Goal: Answer question/provide support: Share knowledge or assist other users

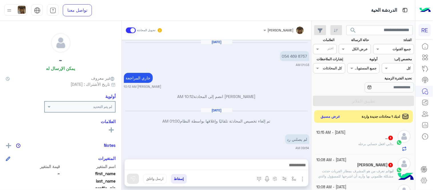
scroll to position [96, 0]
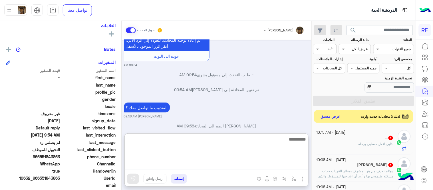
click at [280, 169] on textarea at bounding box center [216, 153] width 183 height 34
type textarea "*"
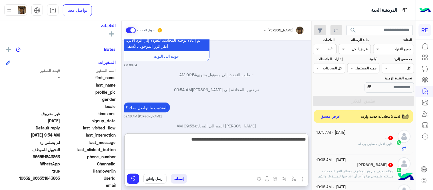
type textarea "**********"
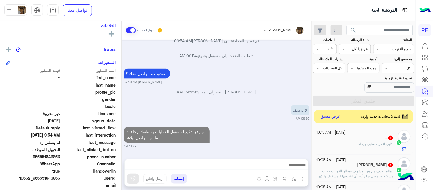
scroll to position [198, 0]
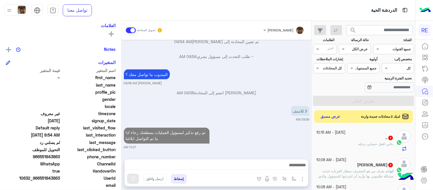
click at [284, 124] on div "[DATE] ‎054 469 8757 01:03 AM جاري المراجعة [PERSON_NAME] 10:12 AM [PERSON_NAME…" at bounding box center [217, 97] width 190 height 114
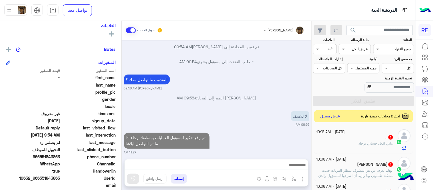
click at [328, 116] on button "عرض مسبق" at bounding box center [330, 116] width 24 height 8
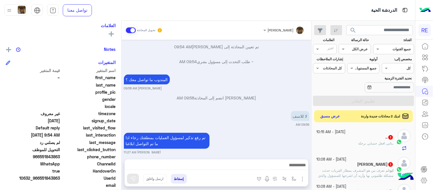
click at [328, 116] on button "عرض مسبق" at bounding box center [330, 116] width 24 height 8
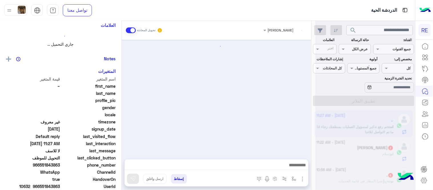
scroll to position [115, 0]
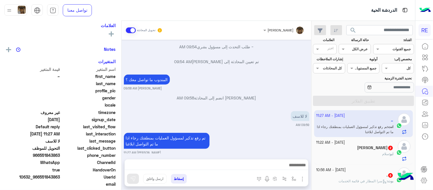
click at [345, 143] on small "[DATE] - 11:22 AM" at bounding box center [330, 142] width 29 height 5
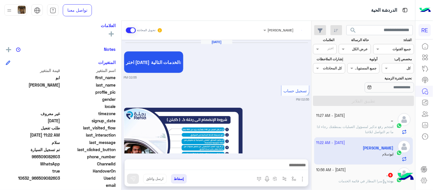
scroll to position [380, 0]
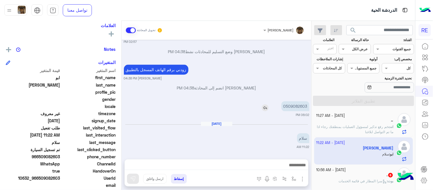
click at [294, 103] on p "0509082603" at bounding box center [295, 106] width 28 height 10
copy p "0509082603"
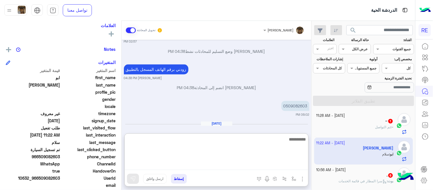
click at [257, 167] on textarea at bounding box center [216, 153] width 183 height 34
type textarea "**********"
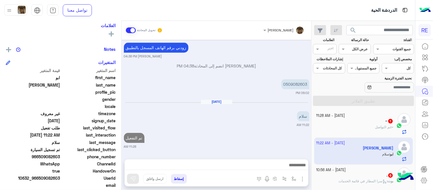
scroll to position [415, 0]
click at [372, 127] on div "~ : تم التواصل" at bounding box center [354, 129] width 77 height 10
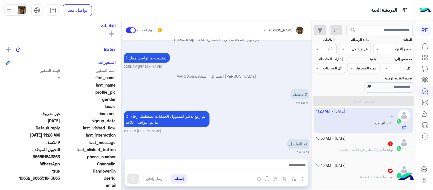
scroll to position [33, 0]
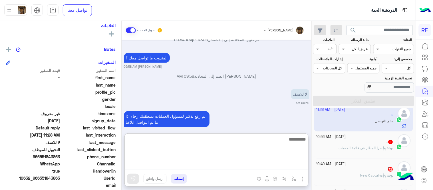
click at [292, 162] on textarea at bounding box center [216, 153] width 183 height 34
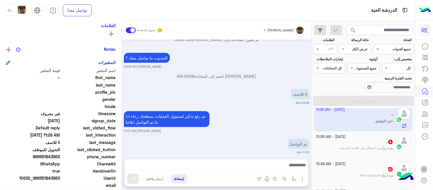
click at [367, 154] on div "بوت : سرا المطار في قائمة الخدمات" at bounding box center [354, 150] width 77 height 10
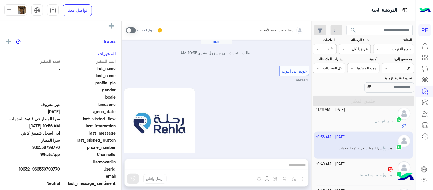
scroll to position [96, 0]
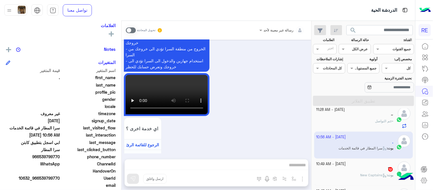
click at [132, 29] on span at bounding box center [131, 30] width 10 height 6
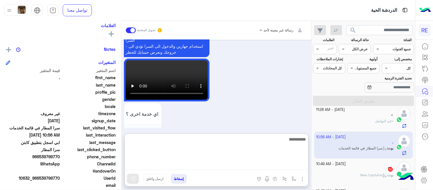
click at [199, 163] on textarea at bounding box center [216, 153] width 183 height 34
type textarea "**********"
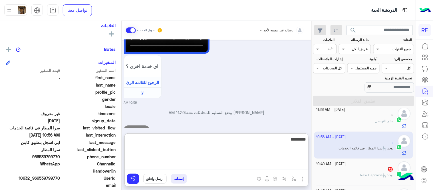
scroll to position [554, 0]
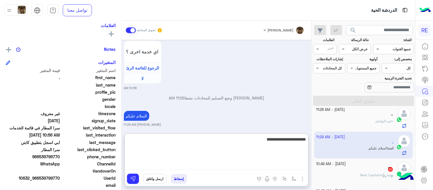
type textarea "**********"
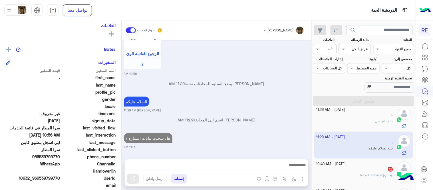
scroll to position [551, 0]
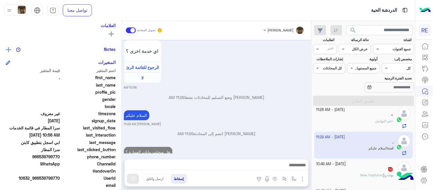
click at [231, 103] on div "[DATE] . طلب التحدث إلى مسؤول بشري 10:55 AM عودة الى البوت 10:55 AM اهلًا بك في…" at bounding box center [217, 97] width 190 height 114
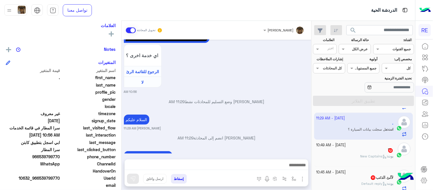
scroll to position [75, 0]
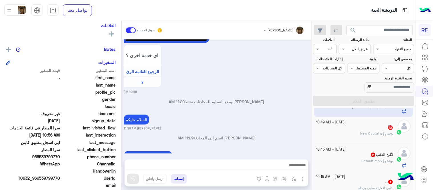
click at [359, 130] on div "ً 12" at bounding box center [354, 128] width 77 height 6
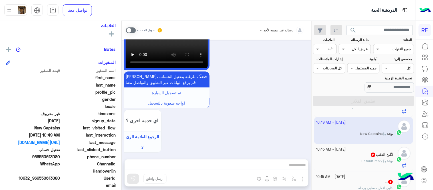
scroll to position [400, 0]
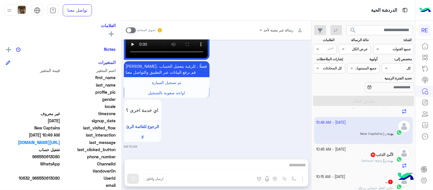
click at [131, 31] on span at bounding box center [131, 30] width 10 height 6
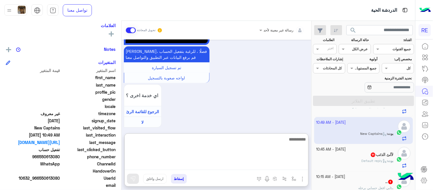
click at [220, 169] on textarea at bounding box center [216, 153] width 183 height 34
type textarea "**********"
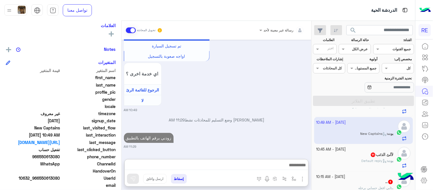
scroll to position [446, 0]
click at [345, 158] on div "لآلئ الذئب 11" at bounding box center [354, 155] width 77 height 6
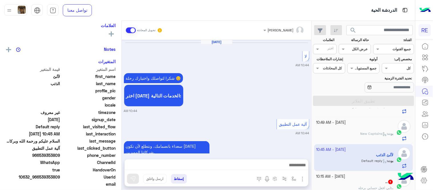
scroll to position [381, 0]
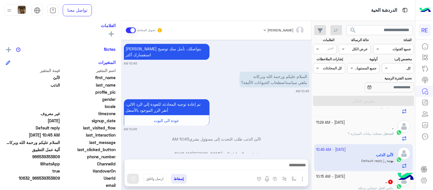
click at [149, 55] on div "[DATE] لا 10:44 AM شكرا لتواصلك واختيارك رحلة 😊 اختر [DATE] الخدمات التالية: 10…" at bounding box center [217, 97] width 190 height 114
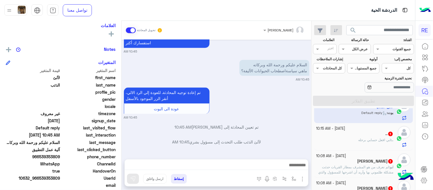
scroll to position [126, 0]
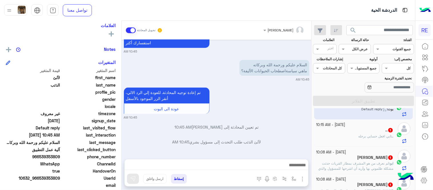
click at [343, 133] on div ".. 1" at bounding box center [354, 131] width 77 height 6
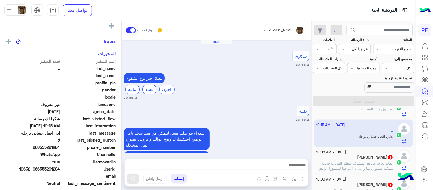
scroll to position [96, 0]
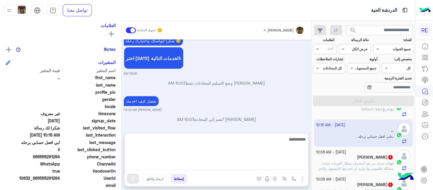
click at [252, 163] on textarea at bounding box center [216, 153] width 183 height 34
type textarea "**********"
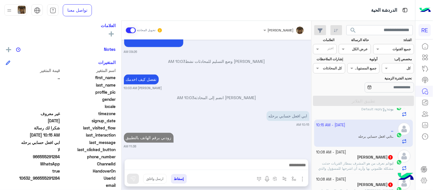
scroll to position [250, 0]
click at [266, 126] on div "[DATE] شكاوى 08:24 AM فضلا اختر نوع الشكوى ماليه تقنية اخرى 08:24 AM تقنية 08:2…" at bounding box center [217, 97] width 190 height 114
click at [334, 156] on div "[PERSON_NAME] 1" at bounding box center [354, 158] width 77 height 6
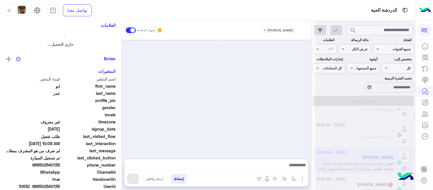
scroll to position [112, 0]
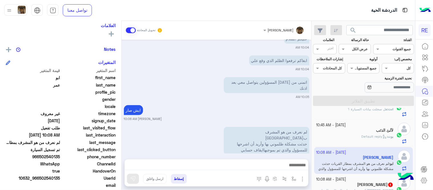
drag, startPoint x: 40, startPoint y: 154, endPoint x: 61, endPoint y: 156, distance: 20.6
click at [60, 156] on span "966502540135" at bounding box center [33, 156] width 54 height 6
copy span "502540135"
click at [60, 156] on span "966502540135" at bounding box center [33, 156] width 54 height 6
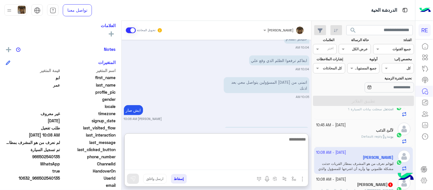
click at [196, 166] on textarea at bounding box center [216, 153] width 183 height 34
type textarea "**********"
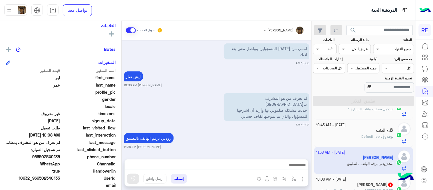
click at [301, 104] on div "[DATE] أرغب بالتواصل مع مسؤولي الشركة 09:02 AM [PERSON_NAME] وضع التسليم للمحاد…" at bounding box center [217, 97] width 190 height 114
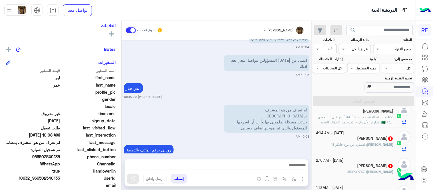
scroll to position [446, 0]
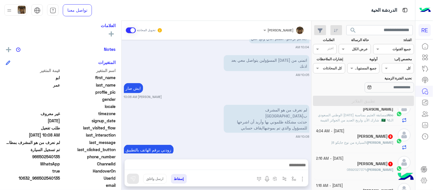
click at [357, 167] on div "[PERSON_NAME] 1" at bounding box center [354, 164] width 77 height 6
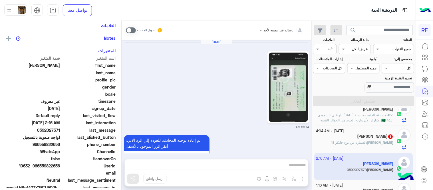
scroll to position [186, 0]
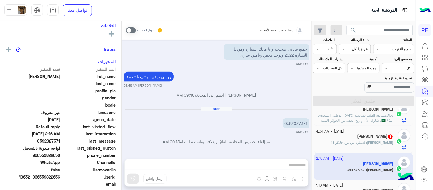
click at [297, 118] on p "0592027371" at bounding box center [295, 123] width 27 height 10
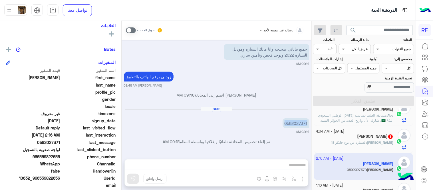
click at [297, 118] on p "0592027371" at bounding box center [295, 123] width 27 height 10
copy p "0592027371"
click at [129, 29] on span at bounding box center [131, 30] width 10 height 6
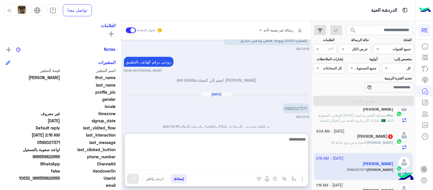
click at [246, 165] on textarea at bounding box center [216, 153] width 183 height 34
type textarea "**********"
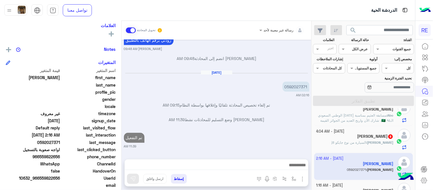
scroll to position [223, 0]
click at [266, 118] on div "[DATE] 09:14 AM تم إعادة توجيه المحادثة. للعودة إلي الرد الالي، أنقر الزر الموج…" at bounding box center [217, 97] width 190 height 114
click at [344, 140] on div "Saif 8" at bounding box center [354, 137] width 77 height 6
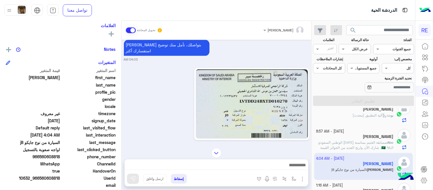
scroll to position [447, 0]
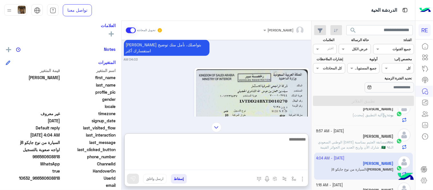
click at [255, 168] on textarea at bounding box center [216, 153] width 183 height 34
type textarea "*"
type textarea "**********"
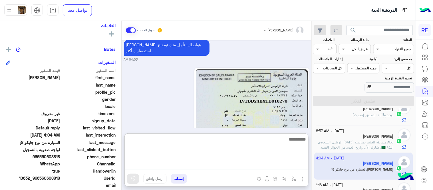
scroll to position [477, 0]
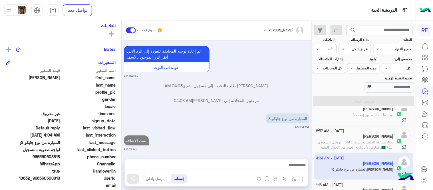
click at [250, 126] on div "[DATE] يمكنك الاطلاع على شروط الانضمام لرحلة ك (كابتن ) الموجودة بالصورة أعلاه،…" at bounding box center [217, 97] width 190 height 114
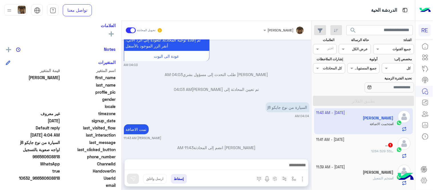
scroll to position [2, 0]
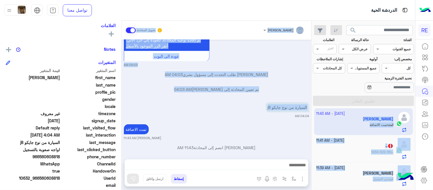
drag, startPoint x: 311, startPoint y: 111, endPoint x: 312, endPoint y: 119, distance: 8.1
click at [312, 119] on mat-drawer-container "search القناة: القناه جميع القنوات حالة الرسالة القناه عرض الكل العلامات اختر م…" at bounding box center [207, 106] width 415 height 171
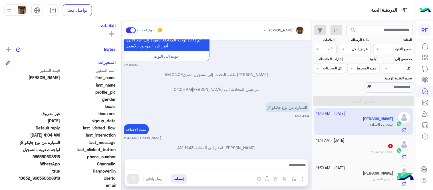
click at [292, 123] on div "تمت الاضافة [PERSON_NAME] 11:43 AM" at bounding box center [216, 131] width 185 height 17
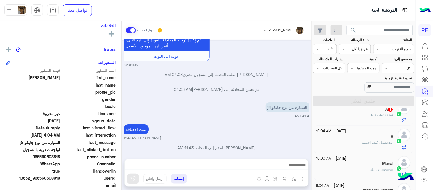
scroll to position [386, 0]
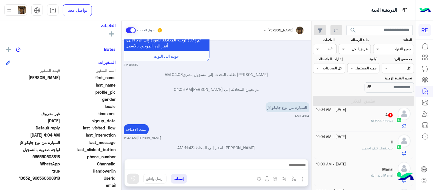
click at [346, 112] on small "[DATE] - 10:04 AM" at bounding box center [331, 109] width 30 height 5
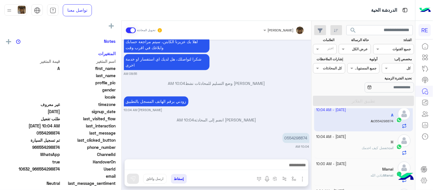
scroll to position [96, 0]
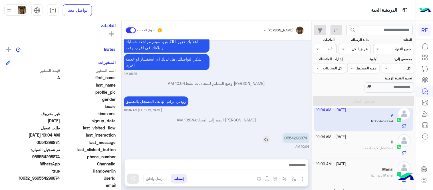
click at [298, 139] on p "0554298874" at bounding box center [295, 138] width 27 height 10
copy p "0554298874"
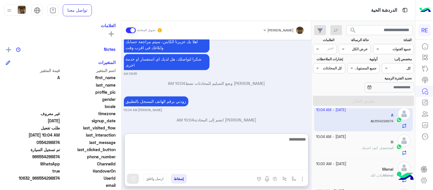
click at [236, 167] on textarea at bounding box center [216, 153] width 183 height 34
type textarea "**********"
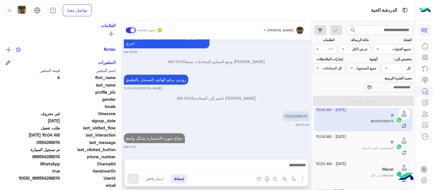
click at [270, 122] on div "[DATE] الرجوع للقائمة الرئ 08:55 AM اختر [DATE] الخدمات التالية: 08:55 AM تفعيل…" at bounding box center [217, 97] width 190 height 114
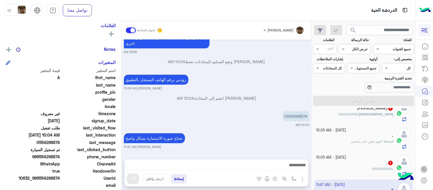
scroll to position [309, 0]
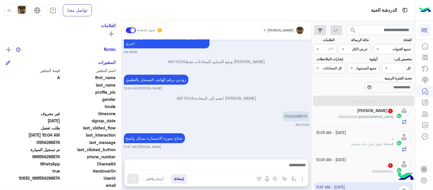
click at [340, 167] on div ". 1" at bounding box center [354, 166] width 77 height 6
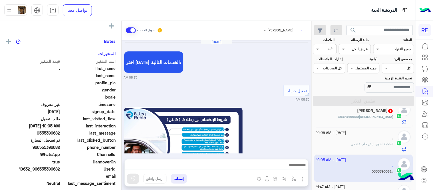
scroll to position [96, 0]
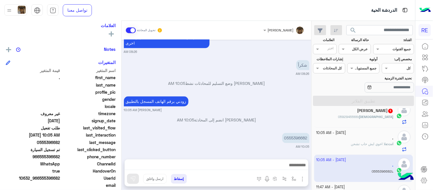
click at [293, 132] on div "0555396682" at bounding box center [280, 137] width 60 height 13
copy app-msgs-text
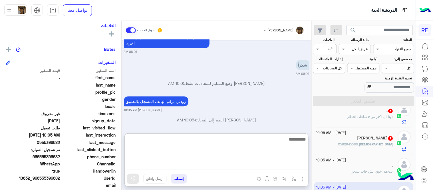
click at [233, 165] on textarea at bounding box center [216, 153] width 183 height 34
type textarea "**********"
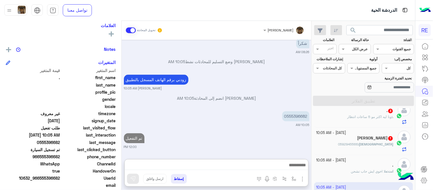
click at [270, 114] on div "[DATE] اختر [DATE] الخدمات التالية: 08:25 AM تفعيل حساب 08:25 AM يمكنك الاطلاع …" at bounding box center [217, 97] width 190 height 114
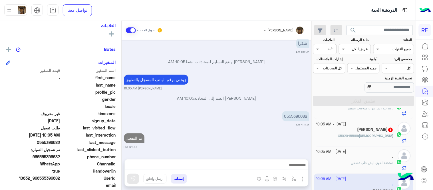
scroll to position [313, 0]
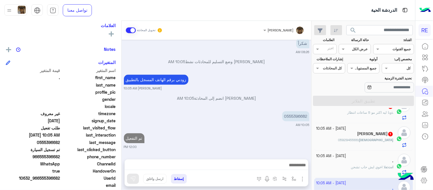
click at [344, 138] on div "[DEMOGRAPHIC_DATA] : 0592945566" at bounding box center [354, 143] width 77 height 10
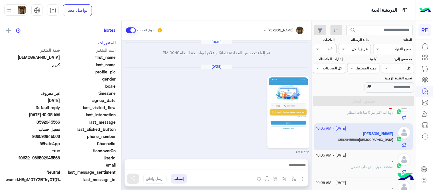
scroll to position [96, 0]
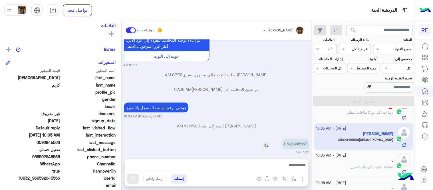
click at [297, 139] on p "0592945566" at bounding box center [295, 144] width 27 height 10
copy p "0592945566"
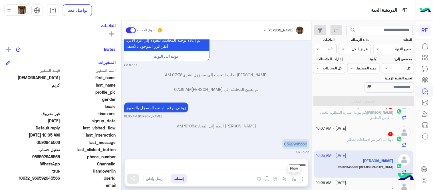
click at [292, 177] on img "button" at bounding box center [294, 178] width 5 height 5
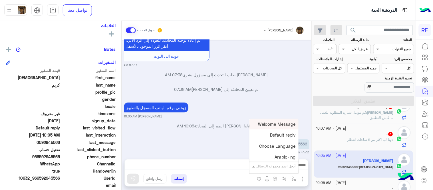
click at [274, 168] on div "أدخل اسم مجموعة الرسائل" at bounding box center [275, 165] width 39 height 5
type input "***"
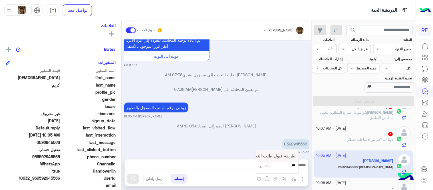
click at [272, 155] on span "طريقة قبول طلب التحقق تفعيل ابشر ككابتن" at bounding box center [255, 155] width 80 height 5
type textarea "**********"
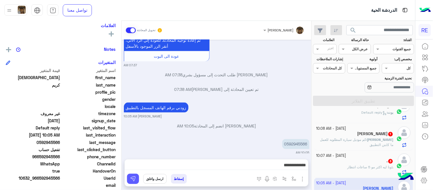
click at [132, 181] on img at bounding box center [133, 179] width 6 height 6
click at [340, 164] on div ". 3" at bounding box center [354, 162] width 77 height 6
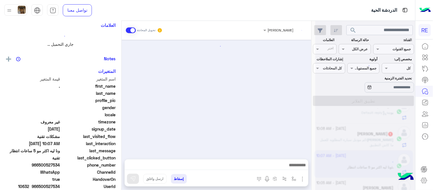
scroll to position [96, 0]
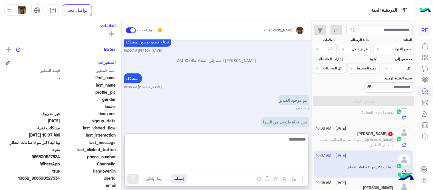
click at [216, 169] on textarea at bounding box center [216, 153] width 183 height 34
type textarea "*********"
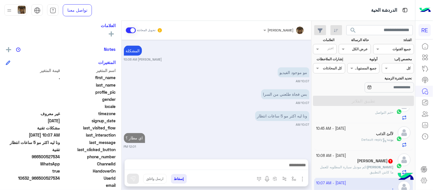
scroll to position [233, 0]
click at [350, 169] on span "كم موديل سيارة المطلوبه للعمل ما كابتن التطبيق" at bounding box center [356, 169] width 73 height 9
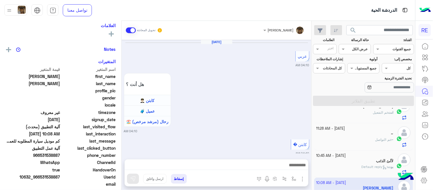
scroll to position [391, 0]
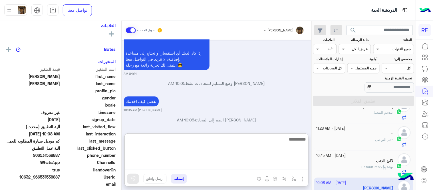
click at [252, 169] on textarea at bounding box center [216, 153] width 183 height 34
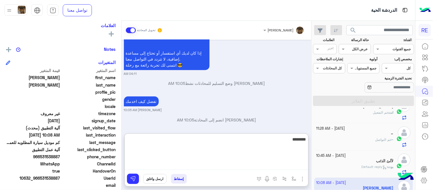
type textarea "*********"
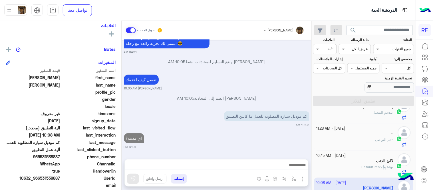
scroll to position [413, 0]
click at [243, 130] on div "[PERSON_NAME] تحويل المحادثة [DATE] عربي 04:10 AM هل أنت ؟ كابتن 👨🏻‍✈️ عميل 🧳 ر…" at bounding box center [217, 106] width 190 height 171
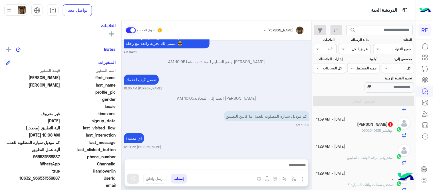
scroll to position [212, 0]
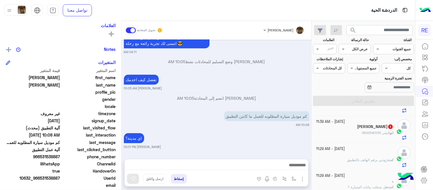
click at [350, 134] on div "ابو : ابشر 0502540135" at bounding box center [354, 135] width 77 height 10
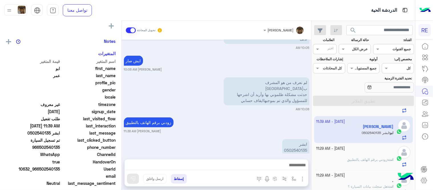
scroll to position [96, 0]
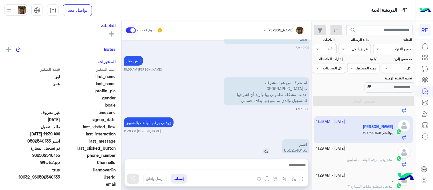
click at [289, 139] on p "ابشر 0502540135" at bounding box center [295, 147] width 27 height 16
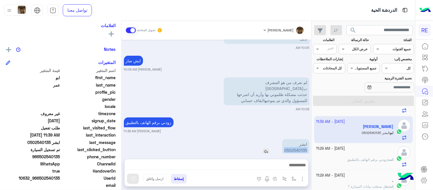
click at [289, 139] on p "ابشر 0502540135" at bounding box center [295, 147] width 27 height 16
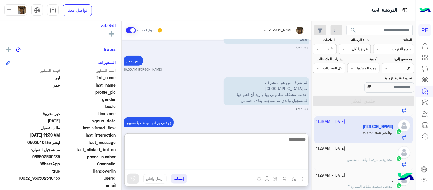
click at [288, 166] on textarea at bounding box center [216, 153] width 183 height 34
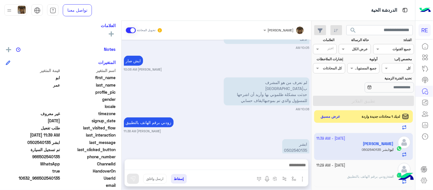
click at [286, 138] on div "ابشر 0502540135" at bounding box center [280, 147] width 60 height 19
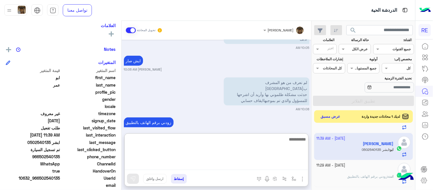
click at [272, 168] on textarea at bounding box center [216, 153] width 183 height 34
type textarea "**********"
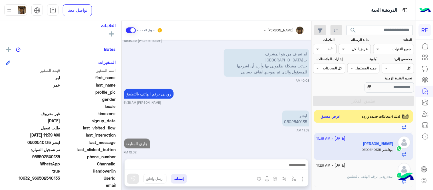
click at [280, 115] on div "[DATE] السلام عليكم [PERSON_NAME] 10:03 AM [PERSON_NAME] انضم إلى المحادثة 10:0…" at bounding box center [217, 97] width 190 height 114
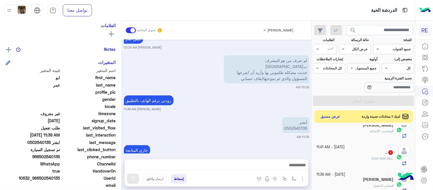
scroll to position [159, 0]
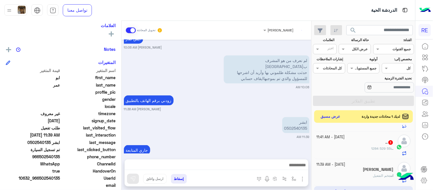
click at [364, 146] on div ".. : 55 529 1284" at bounding box center [354, 151] width 77 height 10
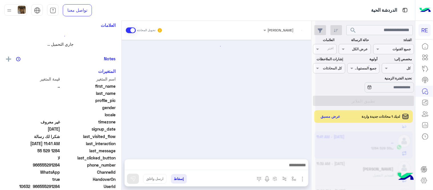
scroll to position [96, 0]
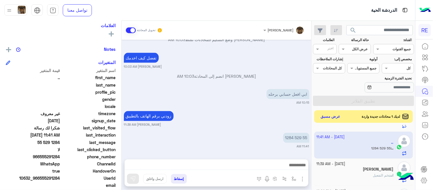
drag, startPoint x: 41, startPoint y: 156, endPoint x: 60, endPoint y: 156, distance: 19.1
click at [60, 156] on span "966555291284" at bounding box center [33, 156] width 54 height 6
copy span "555291284"
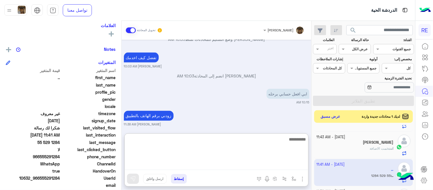
click at [282, 162] on textarea at bounding box center [216, 153] width 183 height 34
type textarea "**********"
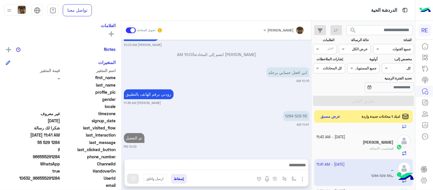
scroll to position [239, 0]
click at [287, 112] on div "[DATE] تقنية 08:24 AM سعداء بتواصلك معنا، لنتمكن من مساعدتك نأمل توضيح استفسارك…" at bounding box center [217, 97] width 190 height 114
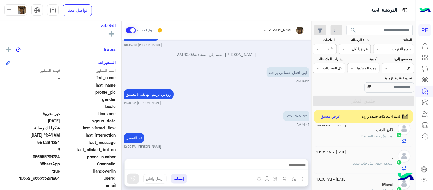
scroll to position [391, 0]
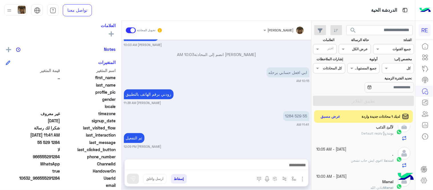
click at [349, 136] on div "[PERSON_NAME] : Default reply" at bounding box center [354, 136] width 77 height 10
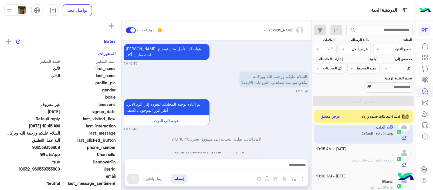
scroll to position [96, 0]
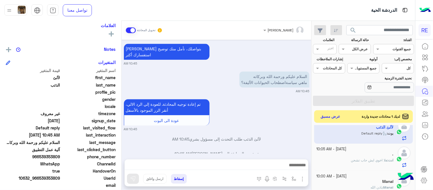
click at [47, 155] on span "966539353809" at bounding box center [33, 156] width 54 height 6
copy span "966539353809"
